Goal: Transaction & Acquisition: Purchase product/service

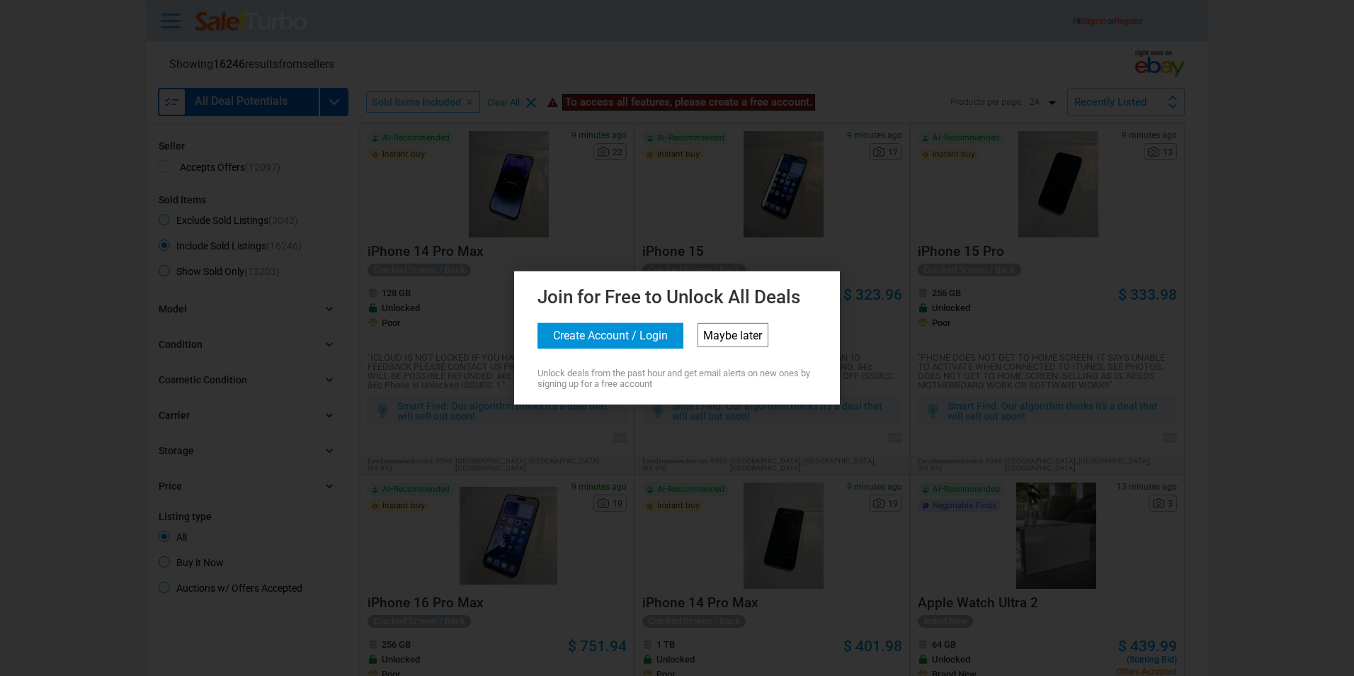
click at [726, 340] on link "Maybe later" at bounding box center [733, 335] width 71 height 24
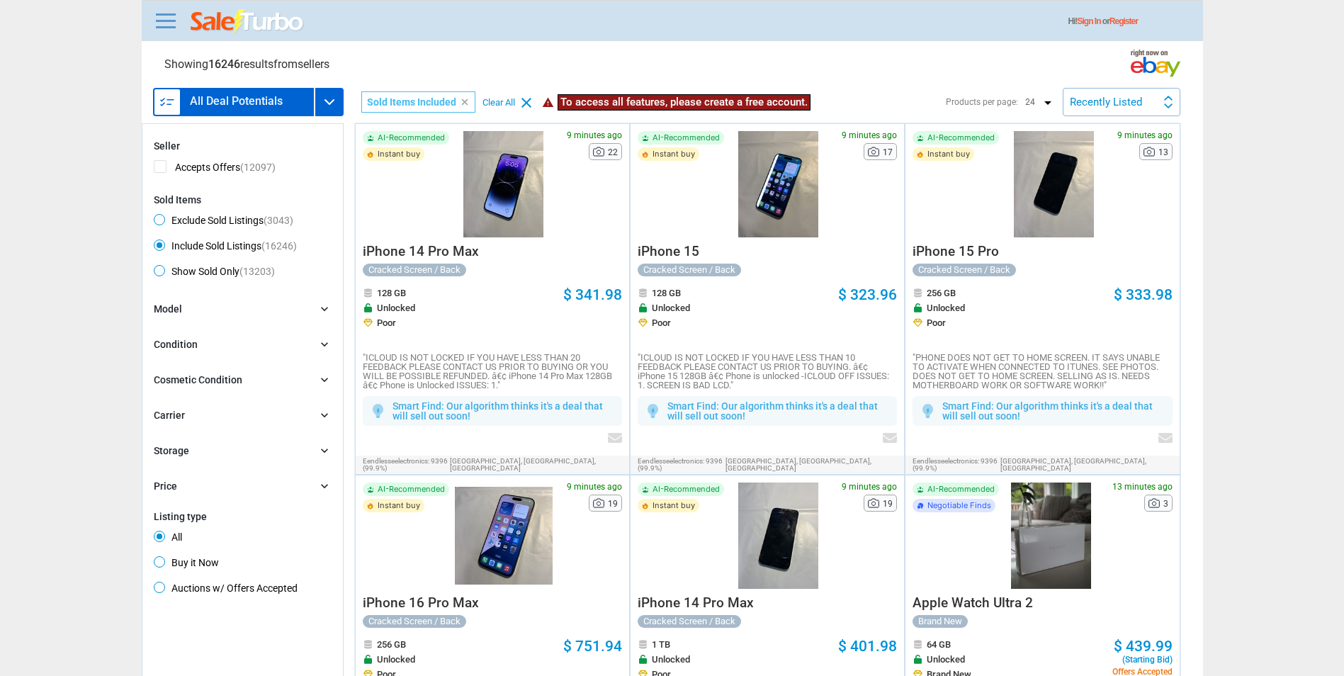
click at [323, 346] on icon "chevron_right" at bounding box center [324, 344] width 14 height 14
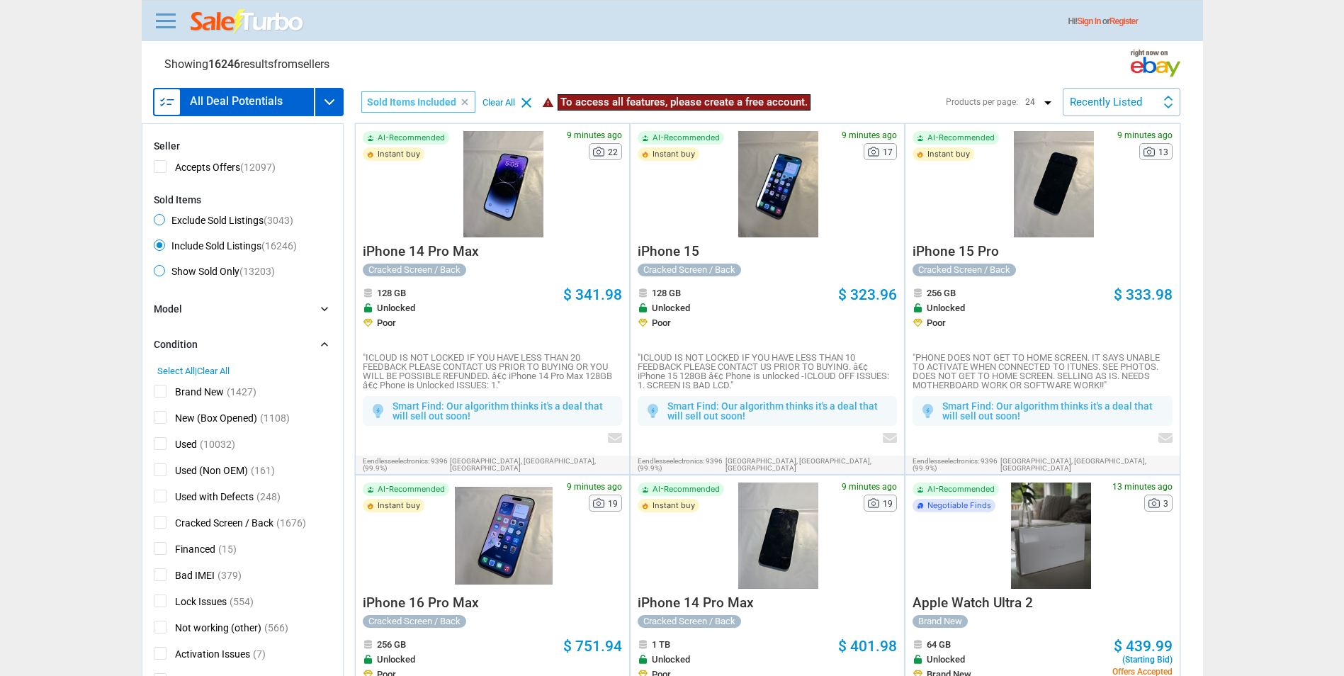
click at [1130, 93] on div "Recently Listed Recently Listed Price (L) Price Drop Time" at bounding box center [1121, 102] width 118 height 28
click at [1090, 159] on li "Price (L)" at bounding box center [1121, 164] width 115 height 30
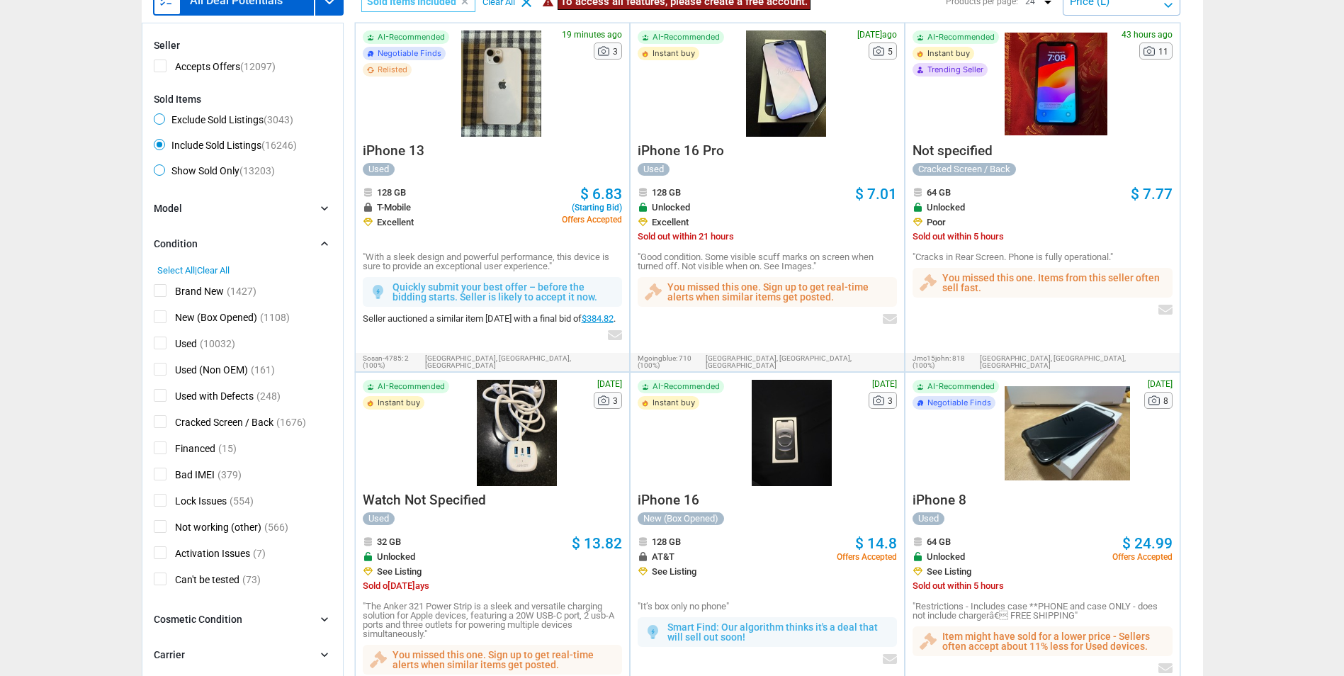
scroll to position [71, 0]
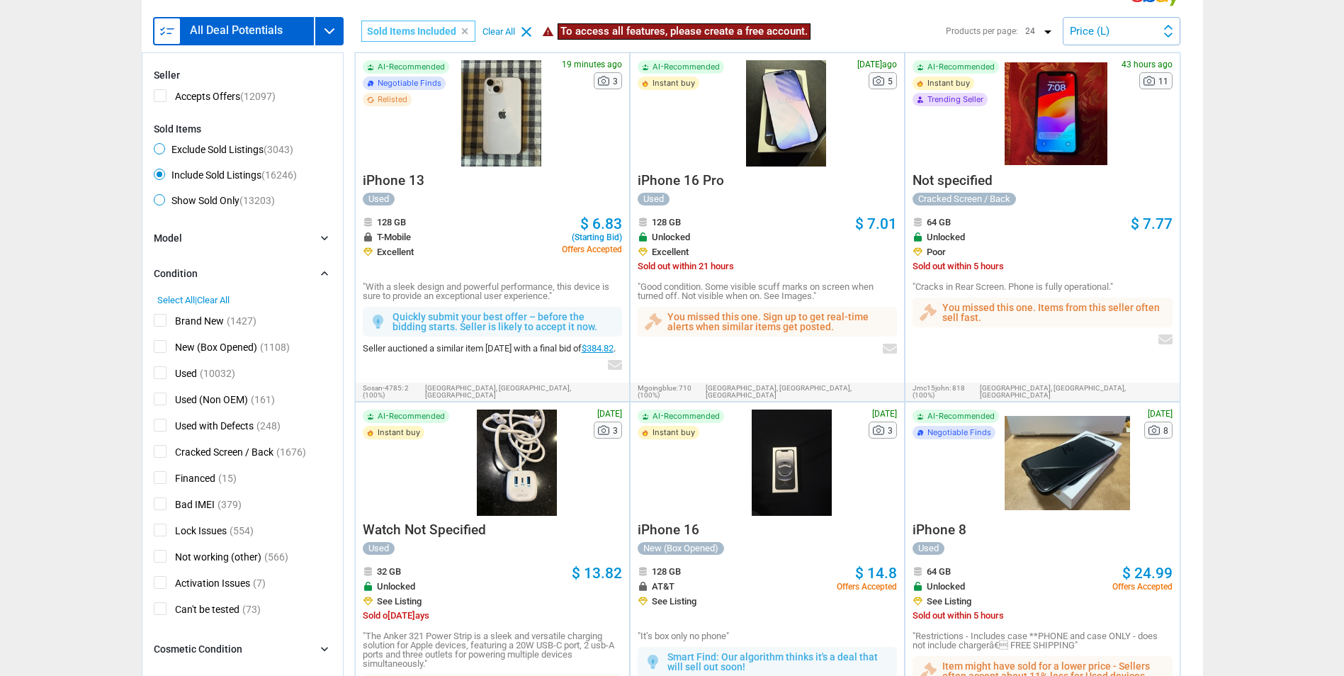
click at [159, 346] on span "New (Box Opened)" at bounding box center [205, 349] width 103 height 18
click at [159, 346] on input "New (Box Opened)" at bounding box center [158, 344] width 9 height 9
checkbox input "true"
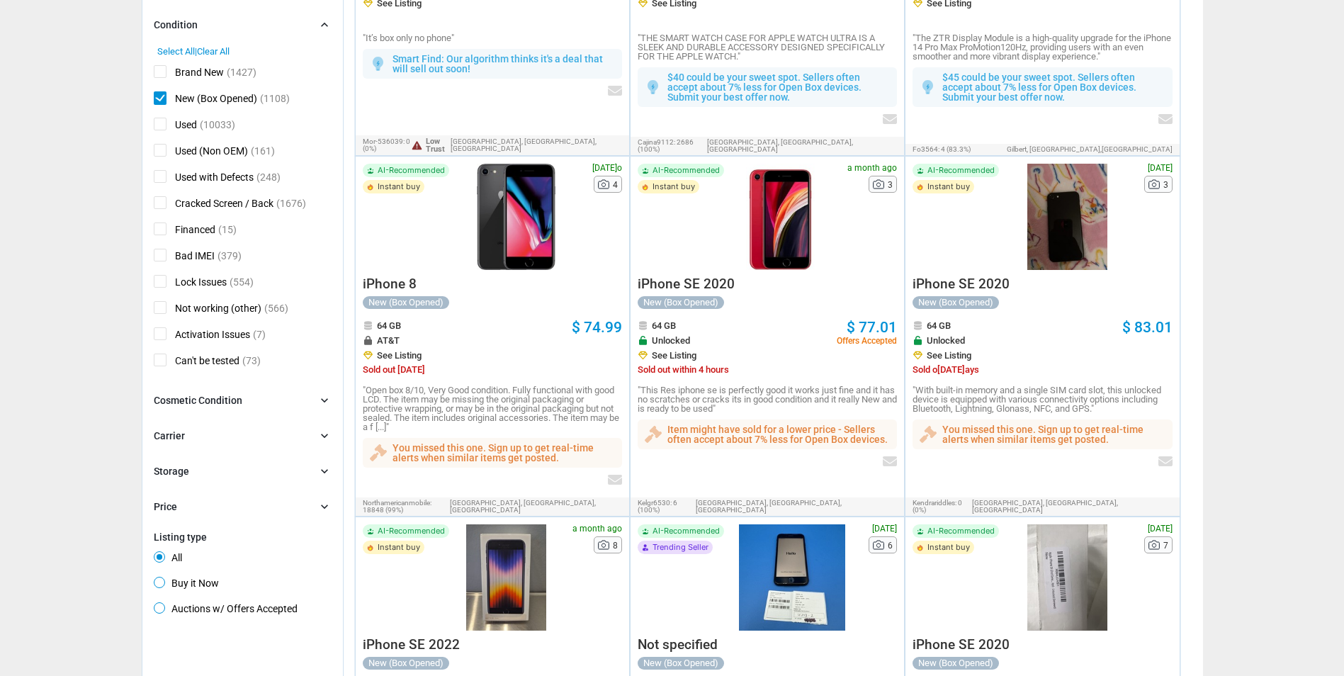
scroll to position [425, 0]
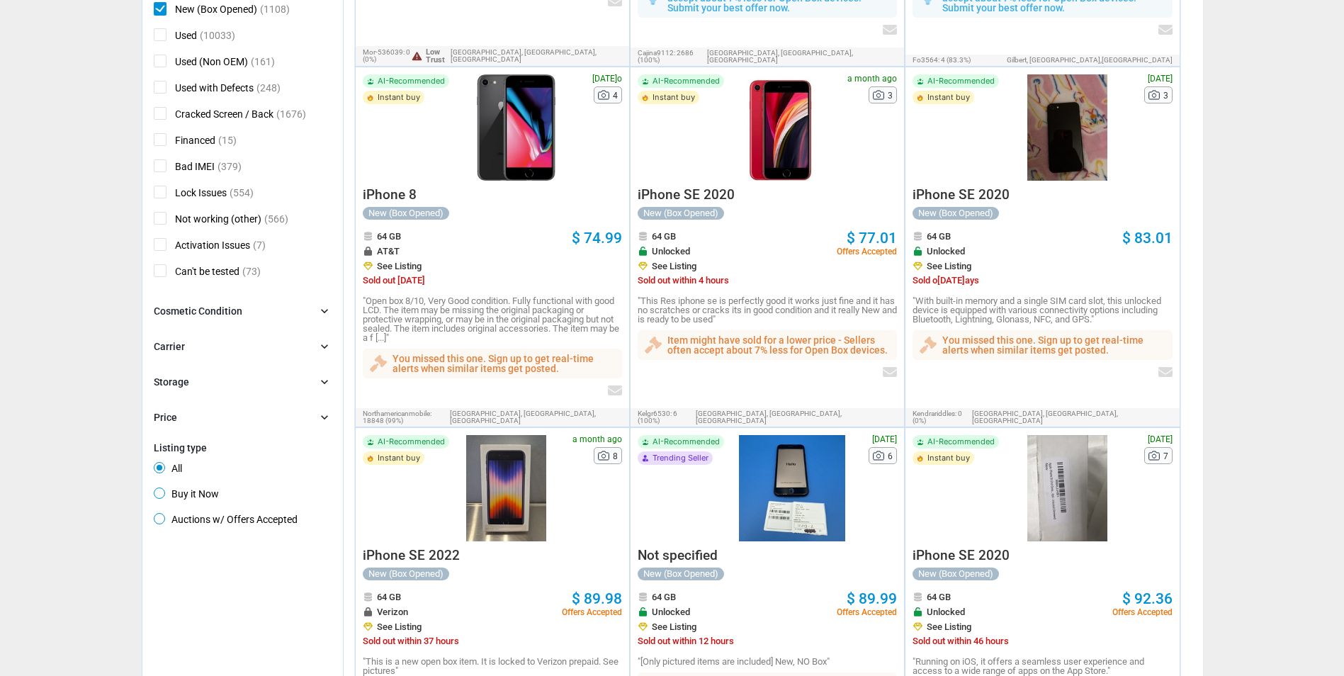
click at [322, 351] on icon "chevron_right" at bounding box center [324, 346] width 14 height 14
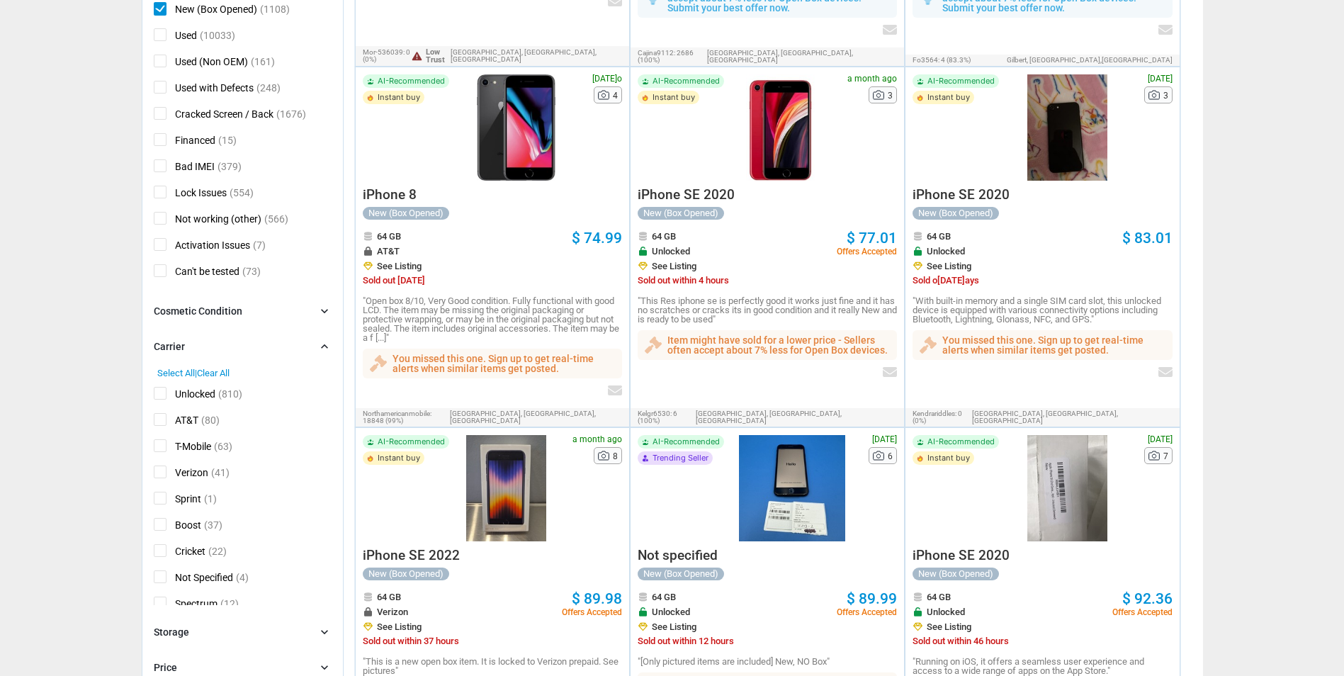
click at [160, 396] on span "Unlocked" at bounding box center [185, 396] width 62 height 18
click at [160, 396] on input "Unlocked" at bounding box center [158, 391] width 9 height 9
checkbox input "true"
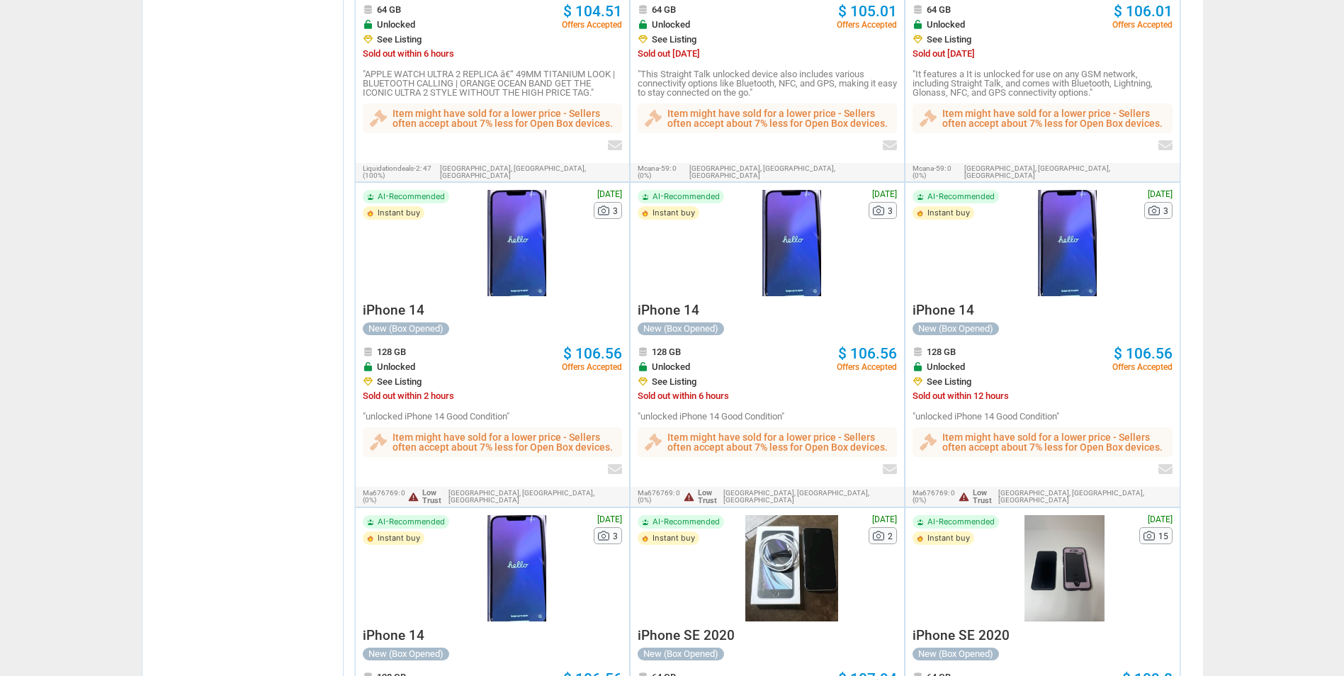
scroll to position [1700, 0]
click at [510, 208] on div at bounding box center [517, 241] width 125 height 106
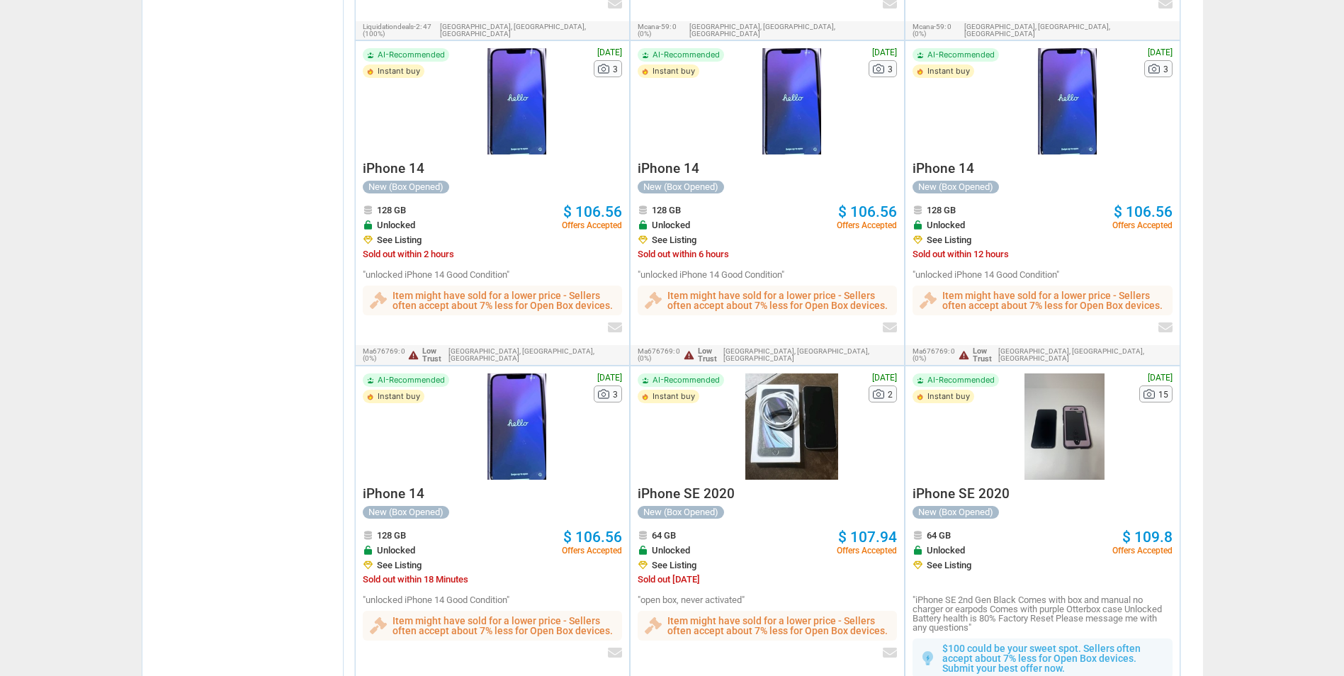
scroll to position [1842, 0]
click at [429, 397] on div "AI-Recommended Instant buy" at bounding box center [409, 425] width 92 height 106
click at [504, 382] on div at bounding box center [517, 425] width 125 height 106
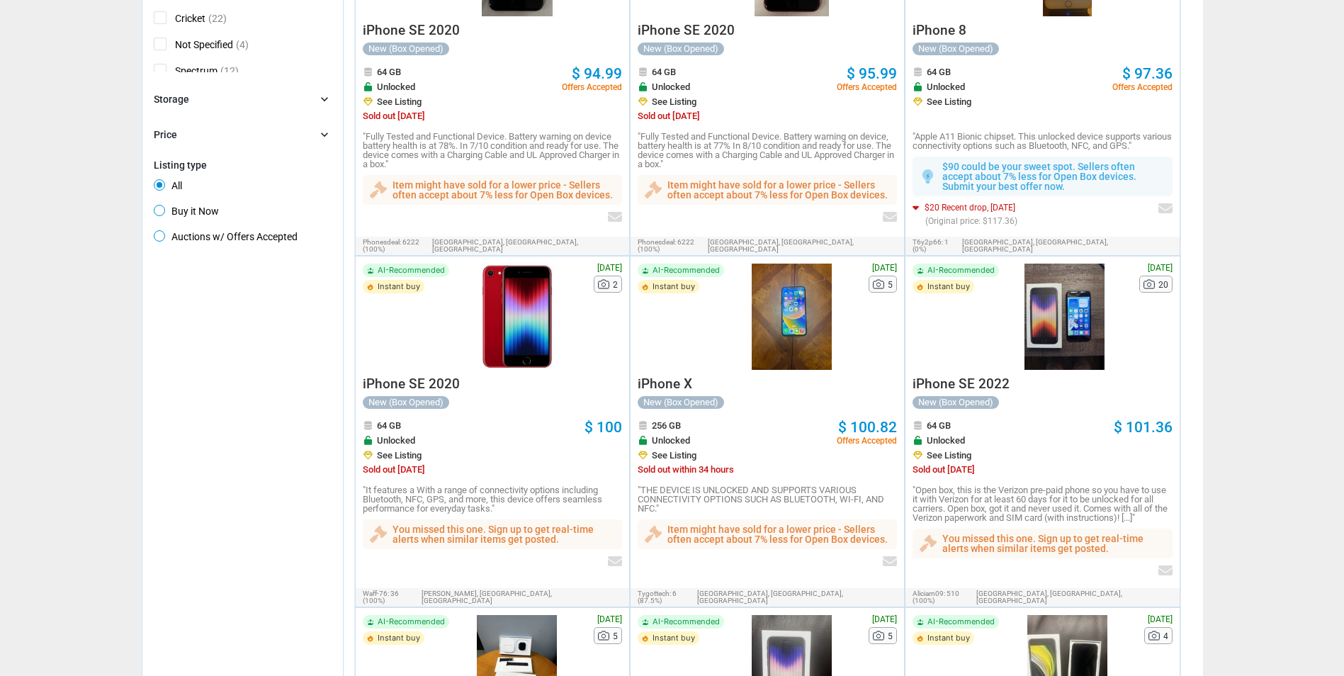
scroll to position [772, 0]
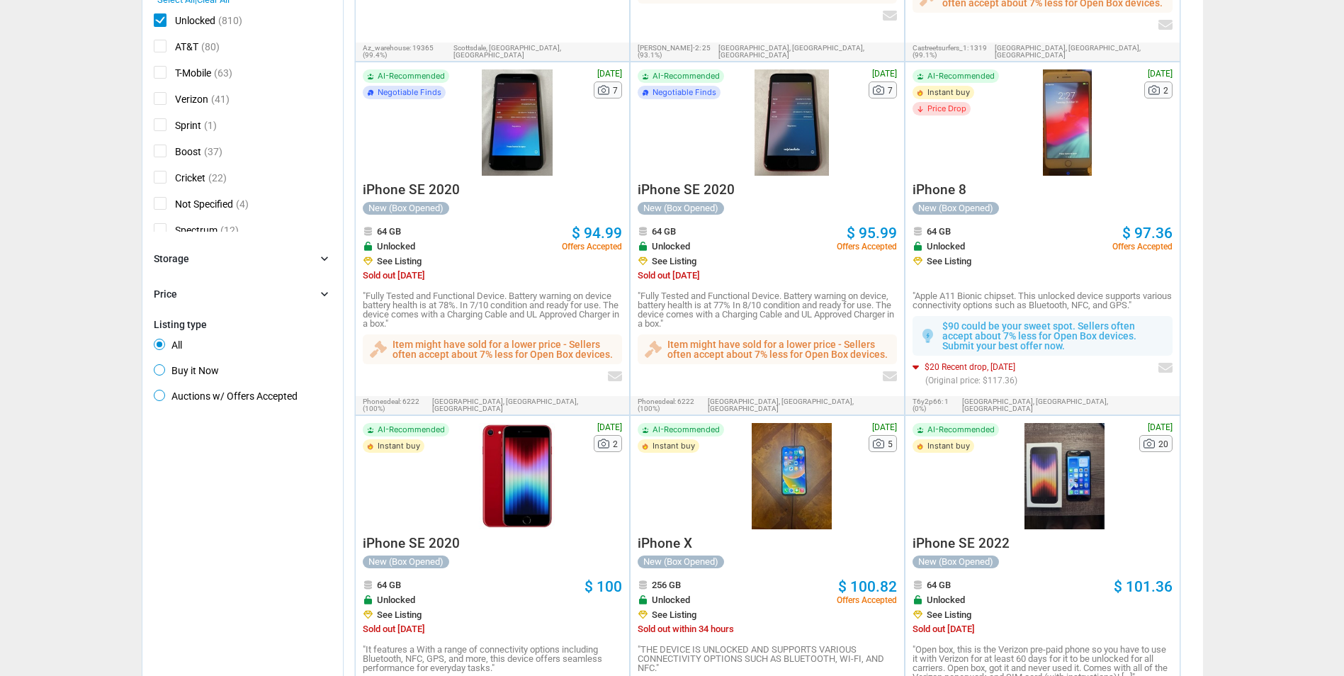
click at [156, 377] on span "Buy it Now" at bounding box center [186, 372] width 65 height 17
click at [156, 373] on input "Buy it Now" at bounding box center [158, 368] width 9 height 9
radio input "true"
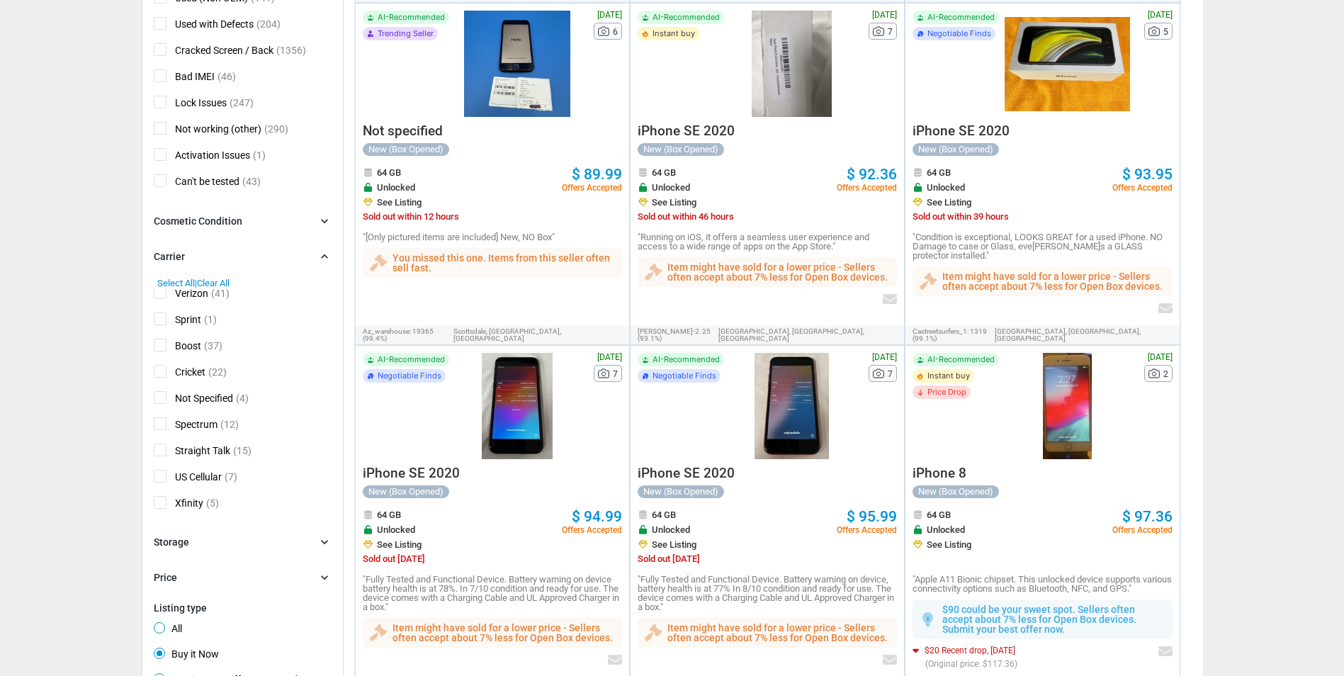
scroll to position [90, 0]
click at [322, 543] on icon "chevron_right" at bounding box center [324, 542] width 14 height 14
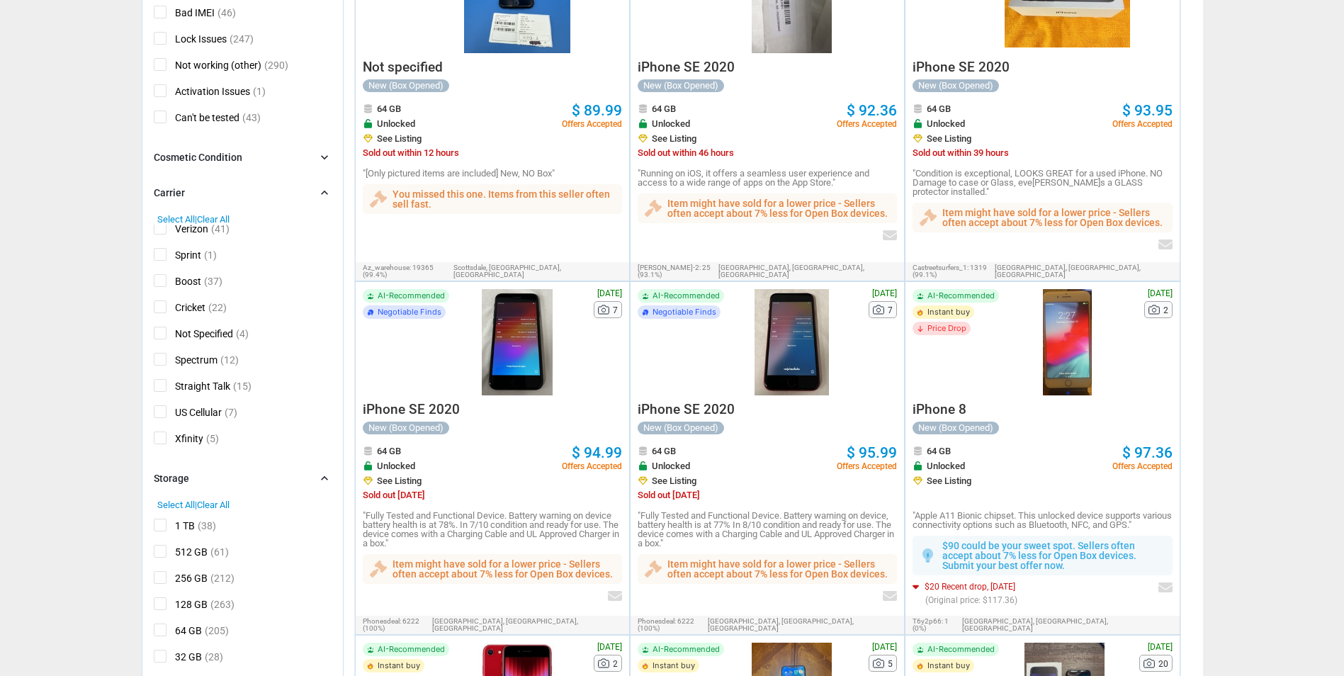
scroll to position [630, 0]
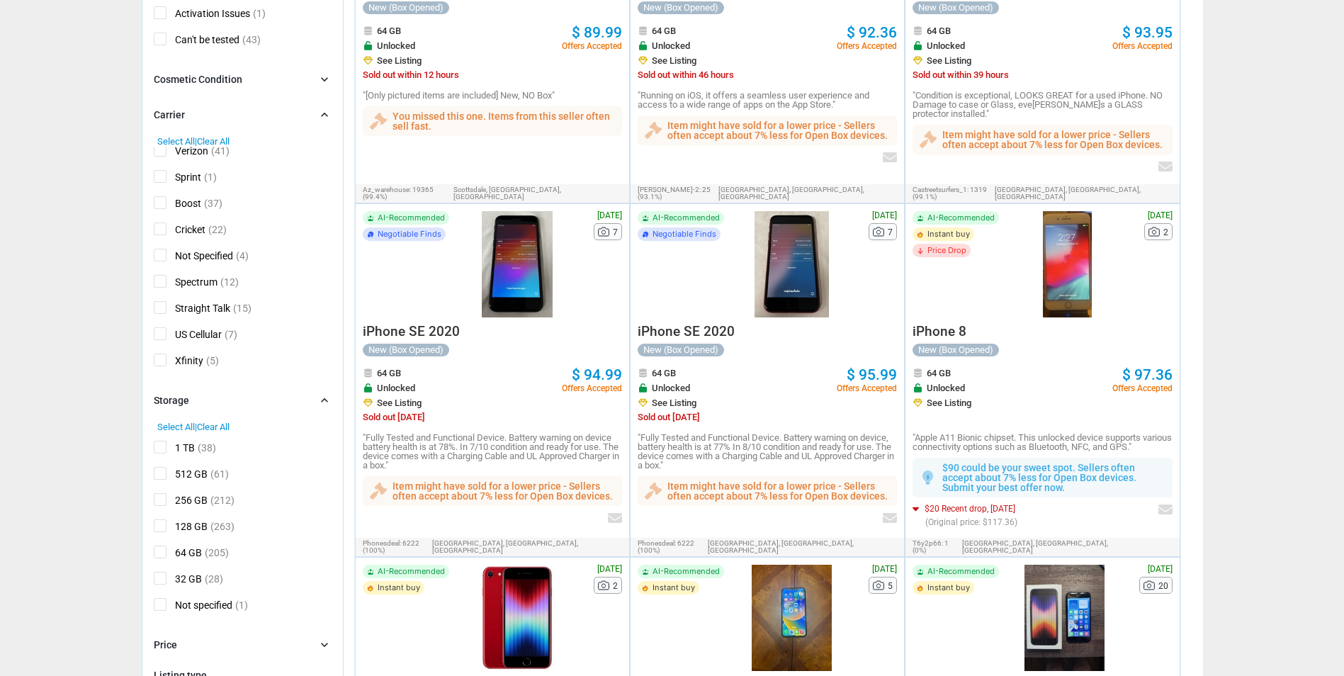
click at [160, 529] on span "128 GB" at bounding box center [181, 528] width 54 height 18
click at [160, 528] on input "128 GB" at bounding box center [158, 523] width 9 height 9
checkbox input "true"
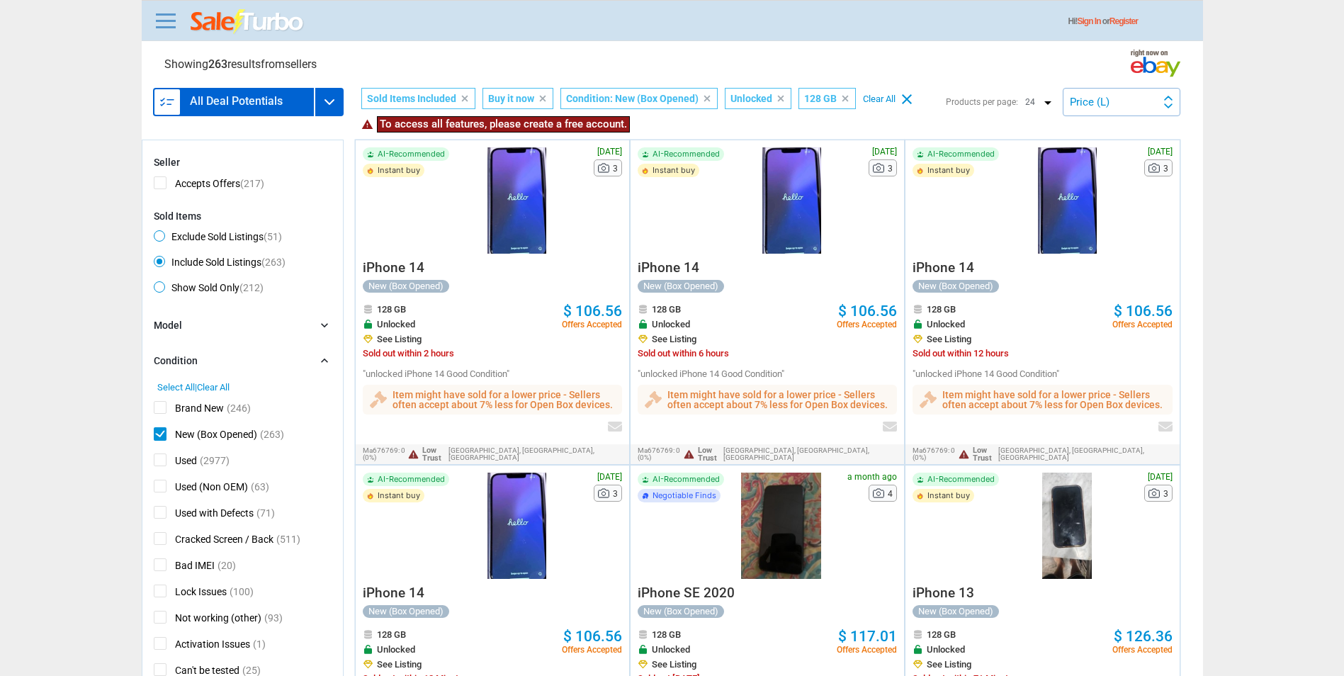
click at [1142, 97] on div "Price (L) Recently Listed Price (L) Price Drop Time" at bounding box center [1121, 102] width 118 height 28
click at [1118, 139] on li "Recently Listed" at bounding box center [1121, 134] width 115 height 30
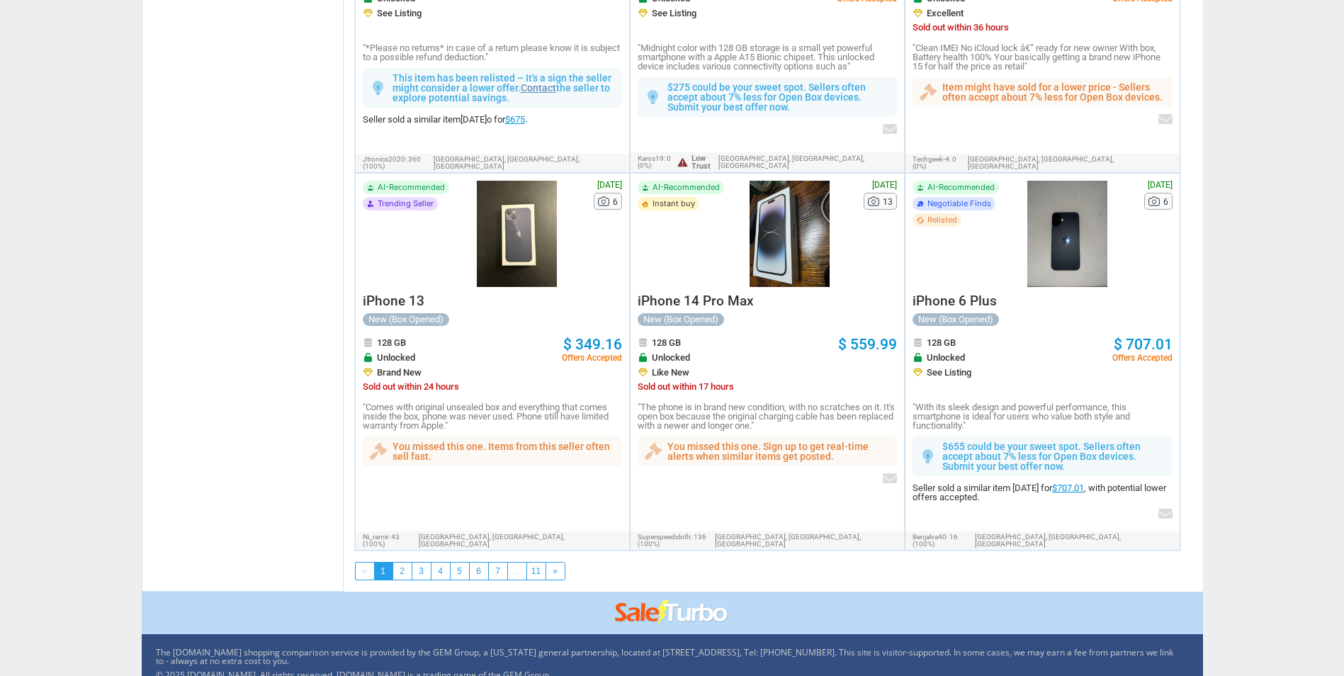
scroll to position [2529, 0]
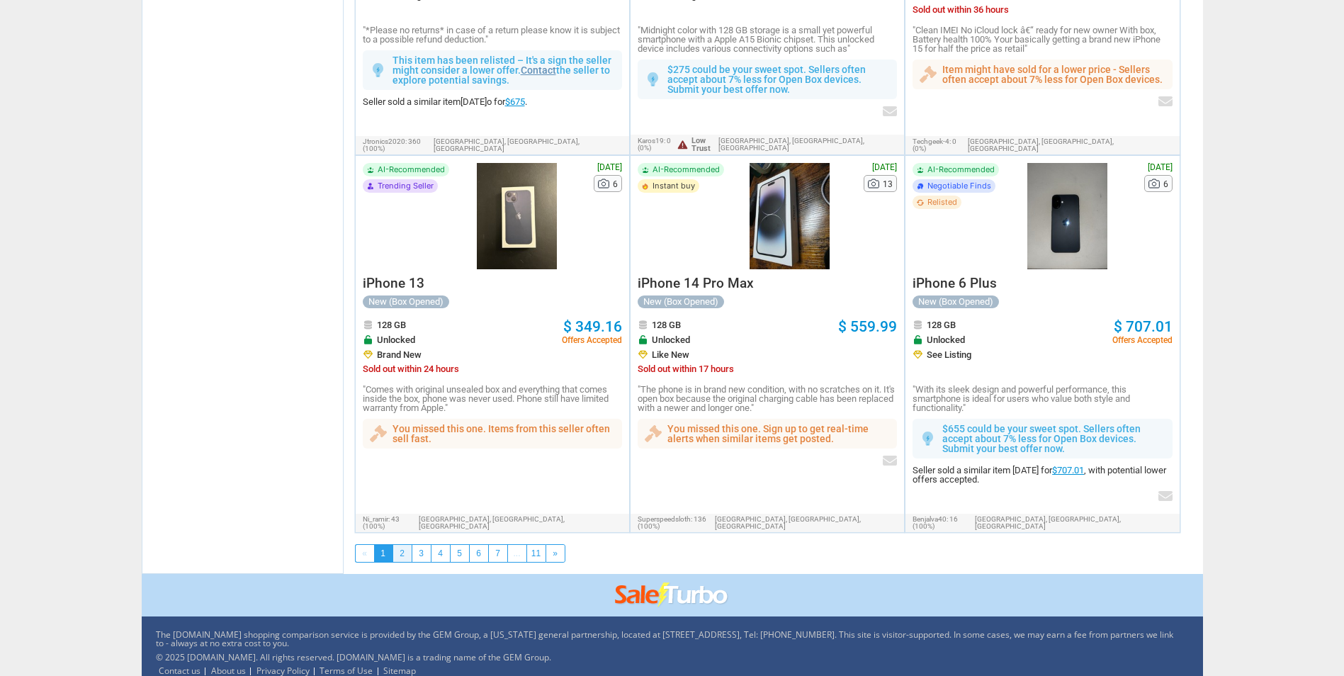
click at [400, 545] on link "2" at bounding box center [402, 553] width 18 height 17
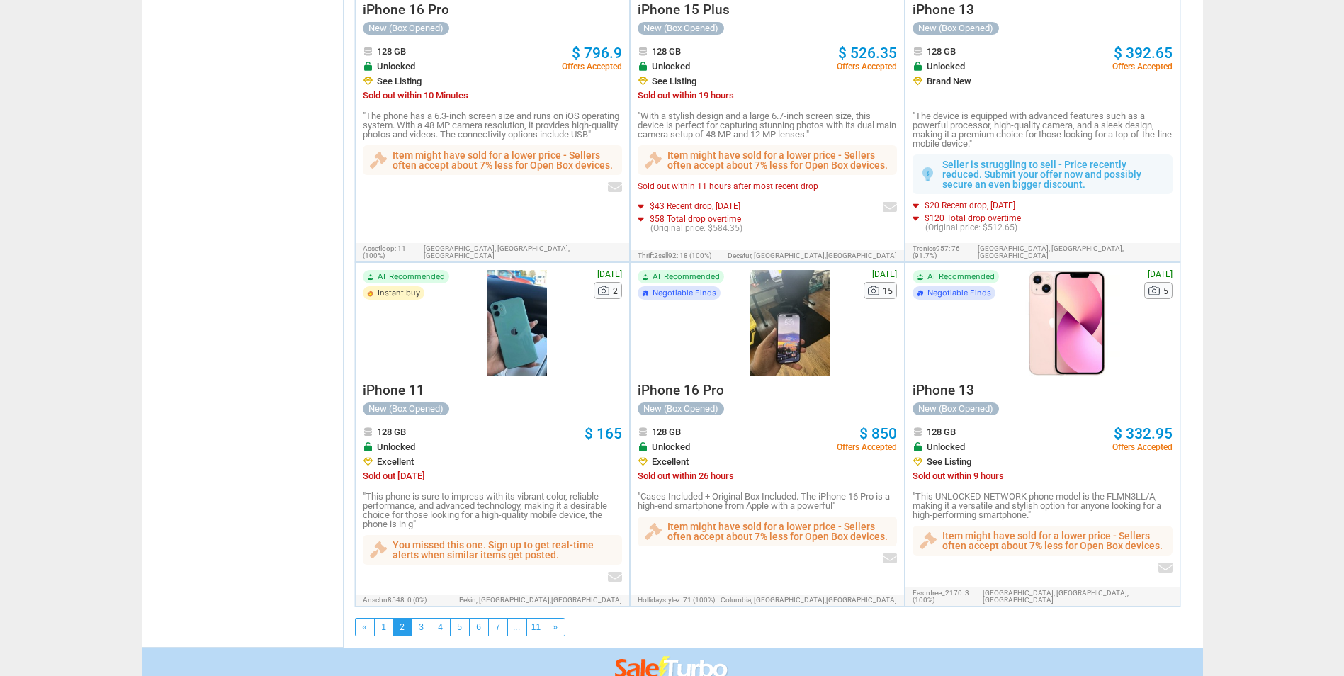
scroll to position [2436, 0]
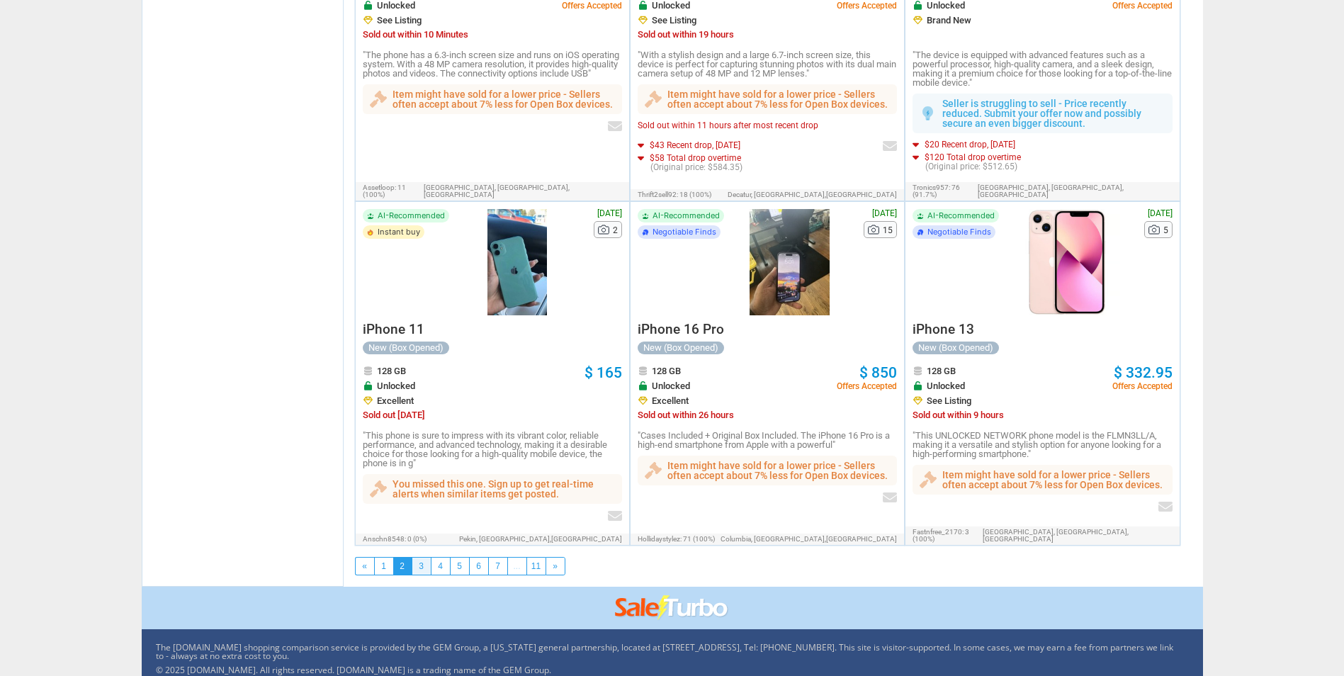
click at [424, 557] on link "3" at bounding box center [421, 565] width 18 height 17
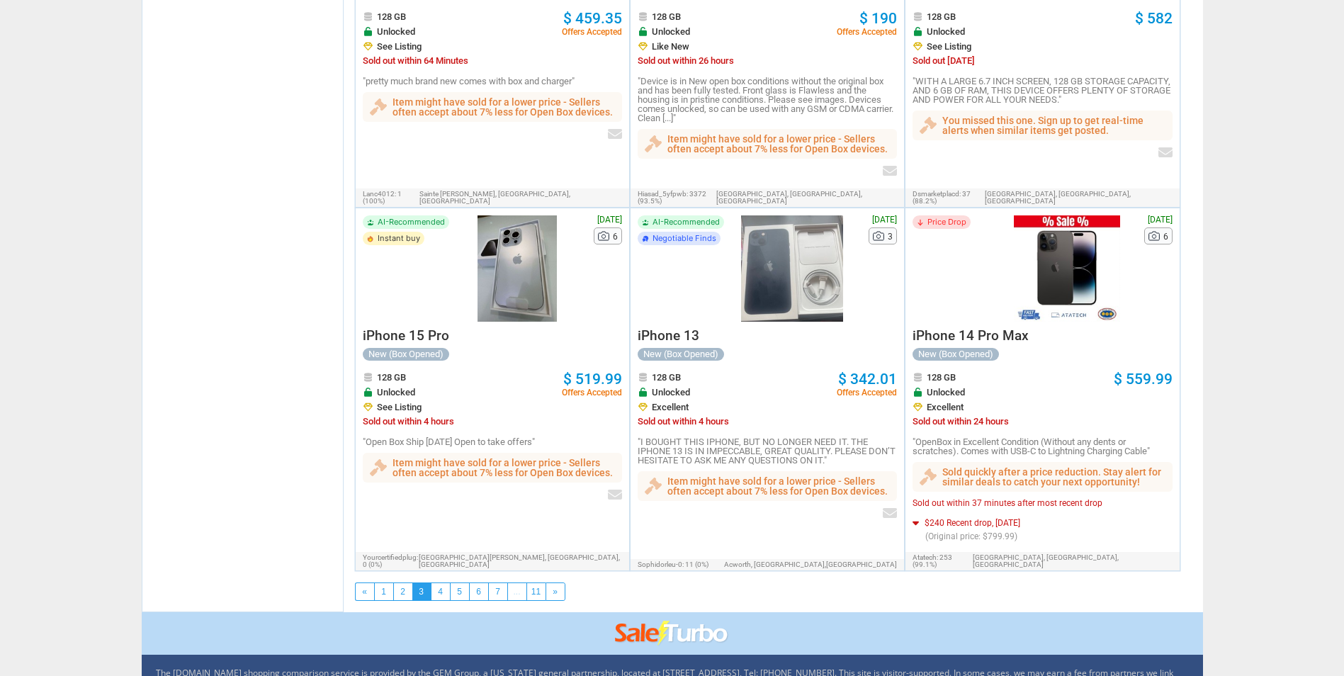
scroll to position [2387, 0]
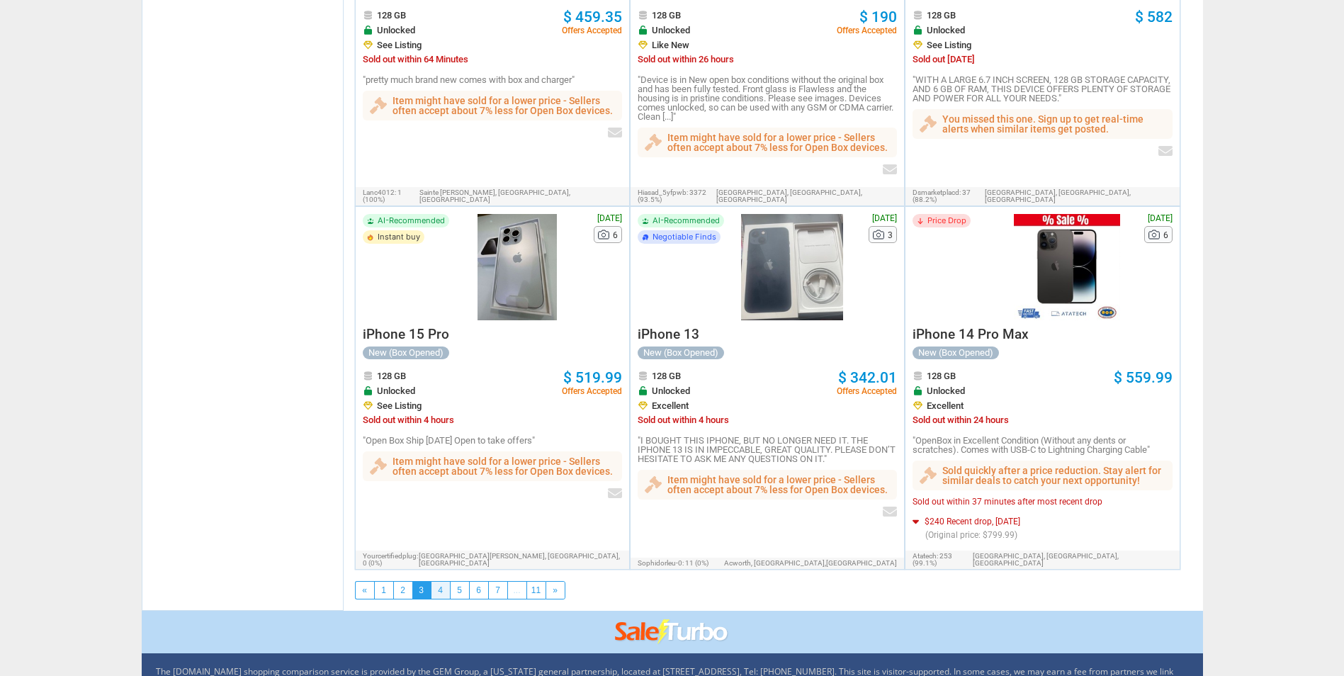
click at [435, 582] on link "4" at bounding box center [440, 590] width 18 height 17
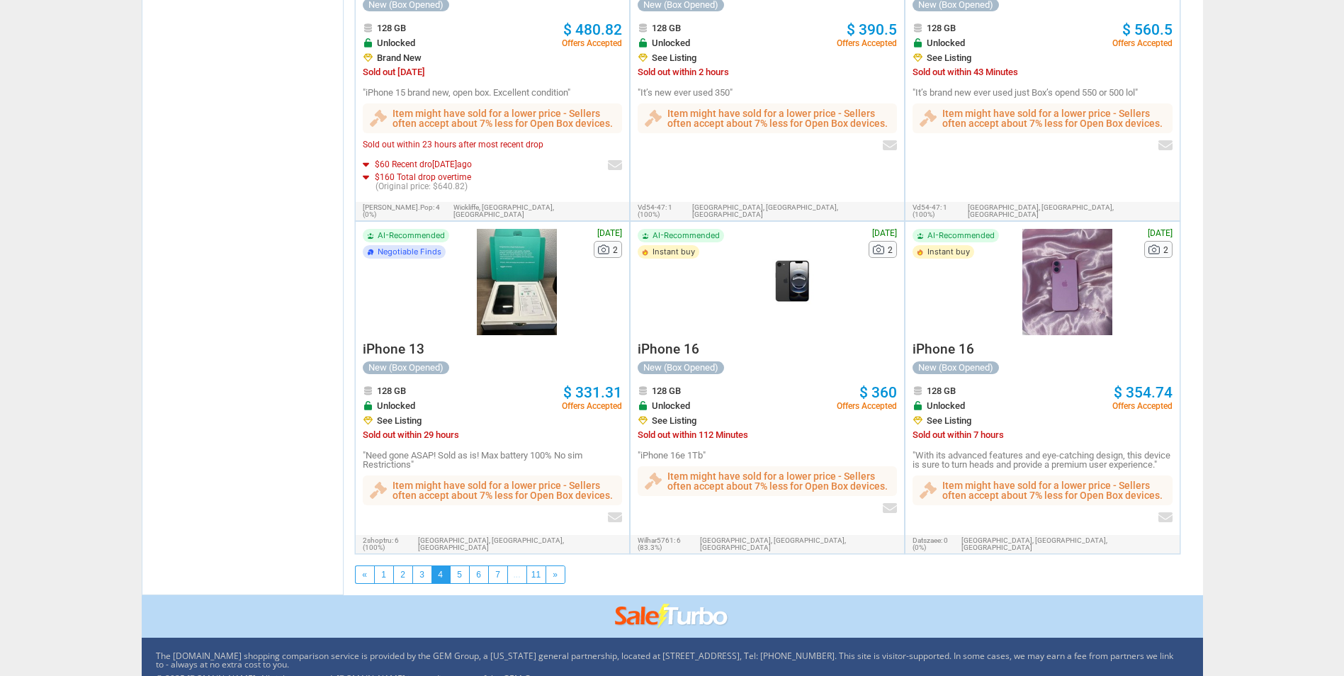
scroll to position [2340, 0]
click at [465, 565] on link "5" at bounding box center [459, 573] width 18 height 17
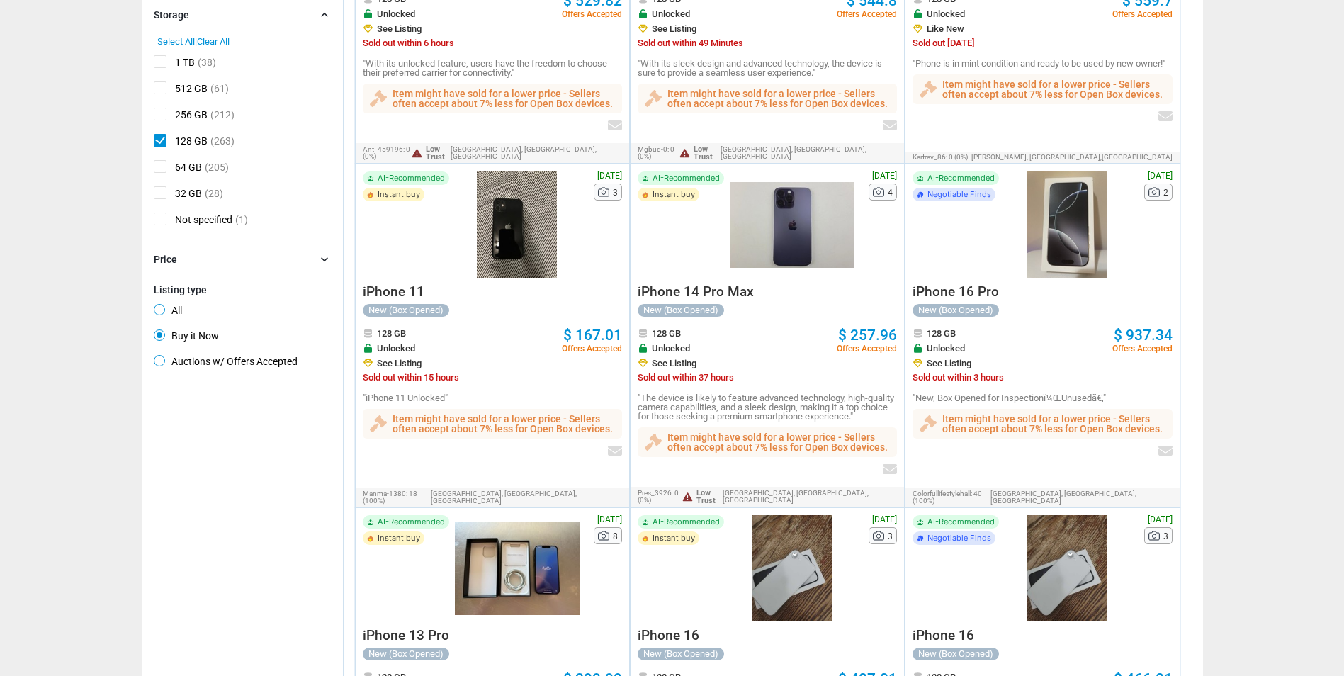
scroll to position [1041, 0]
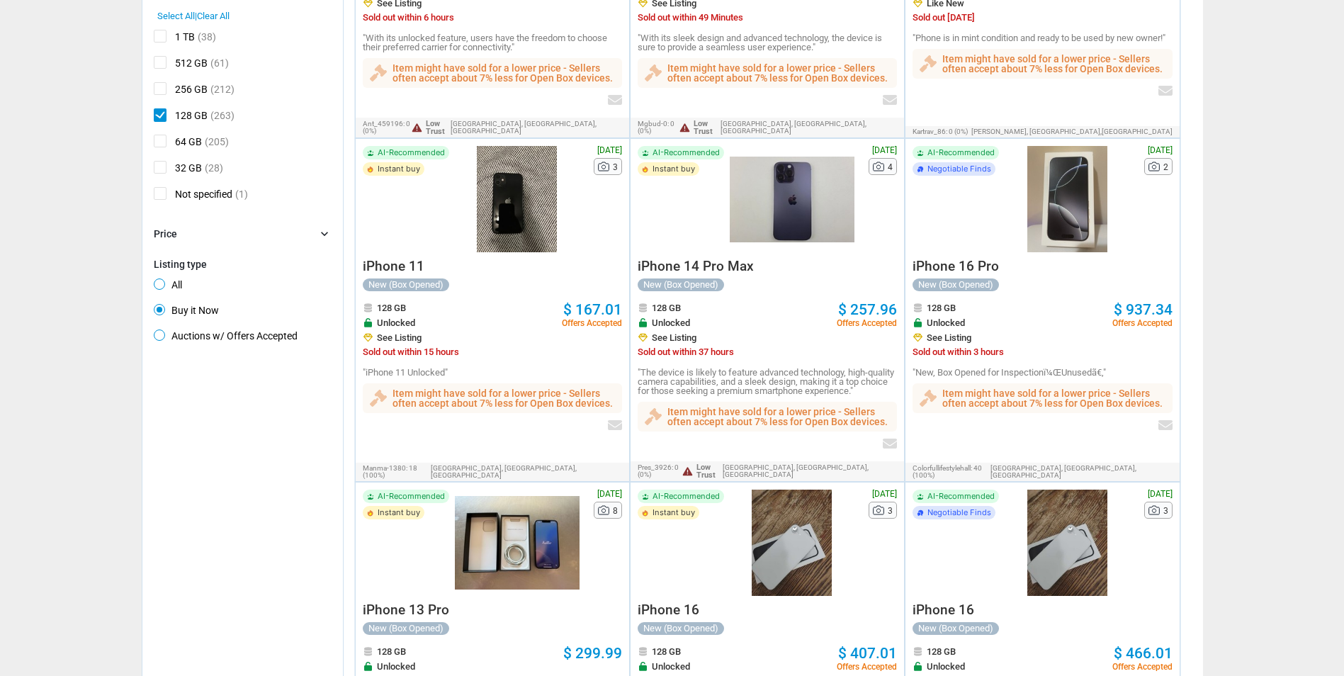
click at [778, 185] on div at bounding box center [792, 199] width 125 height 106
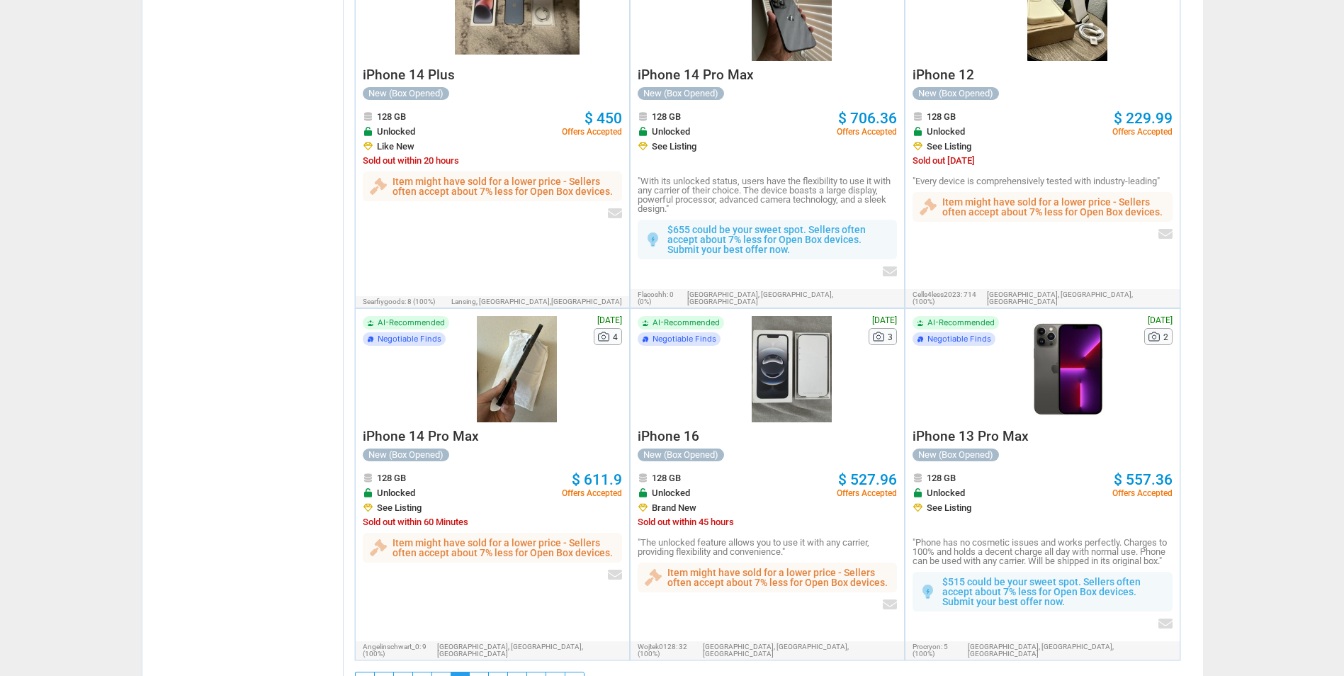
scroll to position [2366, 0]
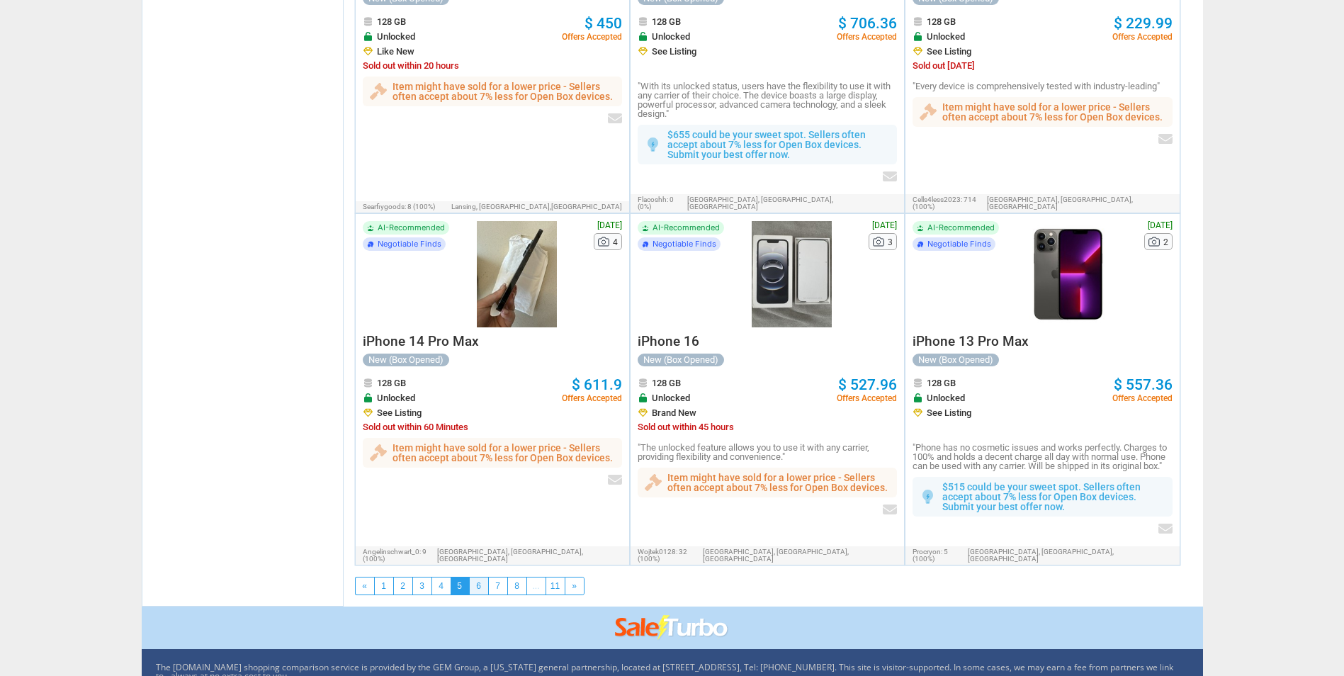
click at [476, 577] on link "6" at bounding box center [479, 585] width 18 height 17
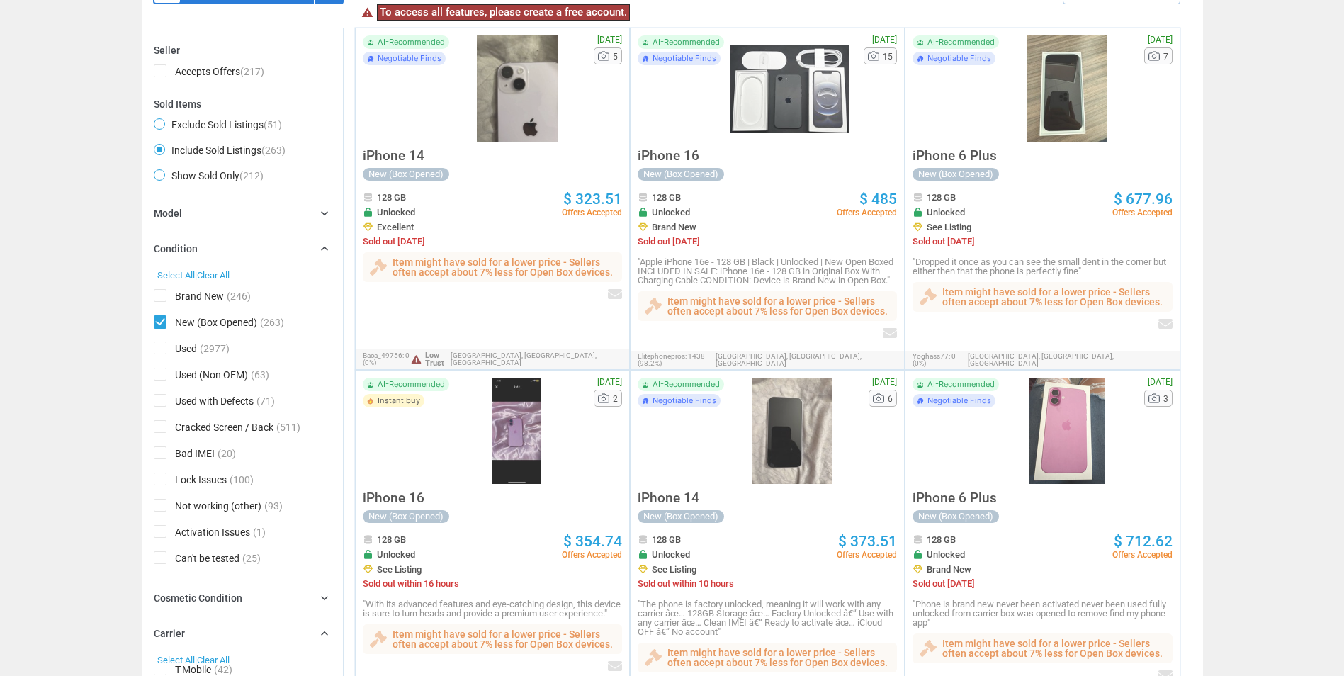
scroll to position [50, 0]
